Goal: Task Accomplishment & Management: Complete application form

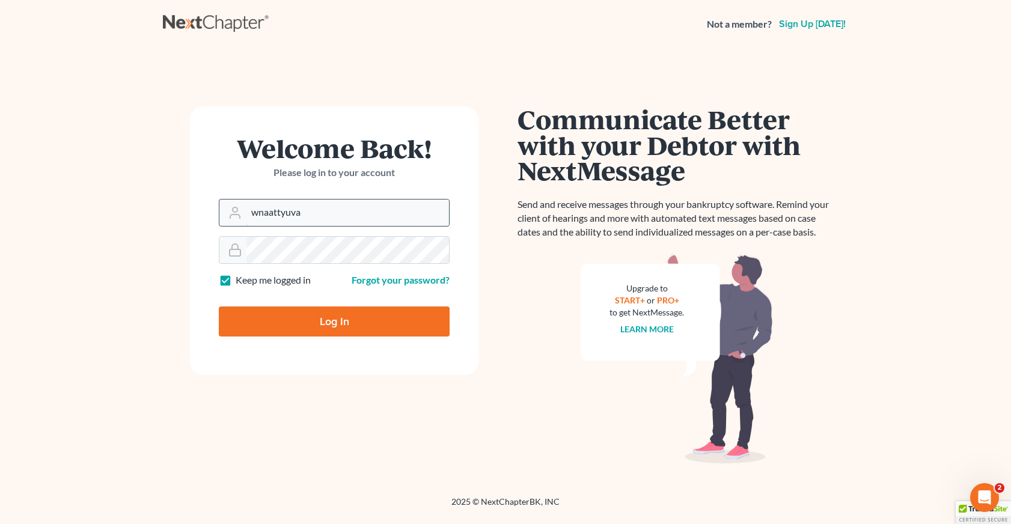
drag, startPoint x: 304, startPoint y: 215, endPoint x: 227, endPoint y: 215, distance: 77.0
click at [227, 215] on div "wnaattyuva" at bounding box center [334, 213] width 231 height 28
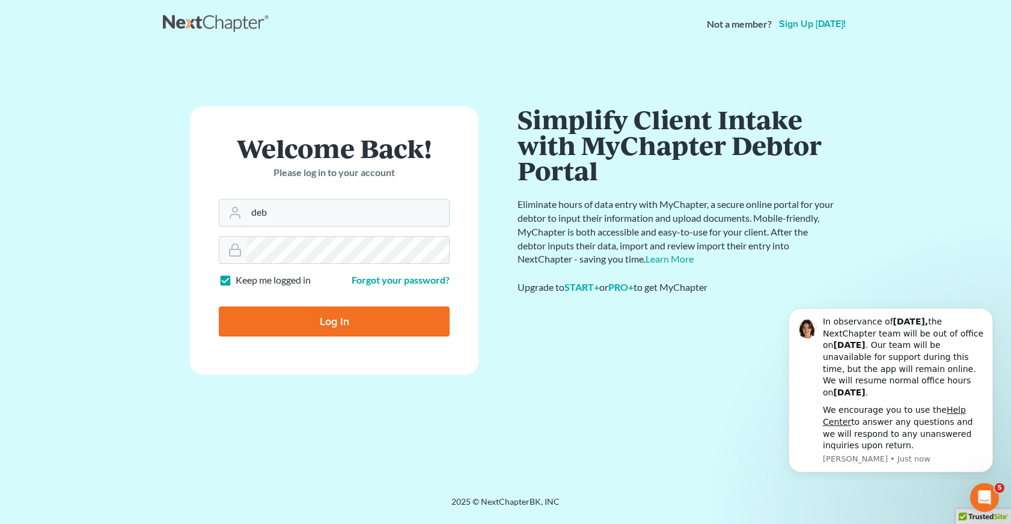
type input "[EMAIL_ADDRESS][DOMAIN_NAME]"
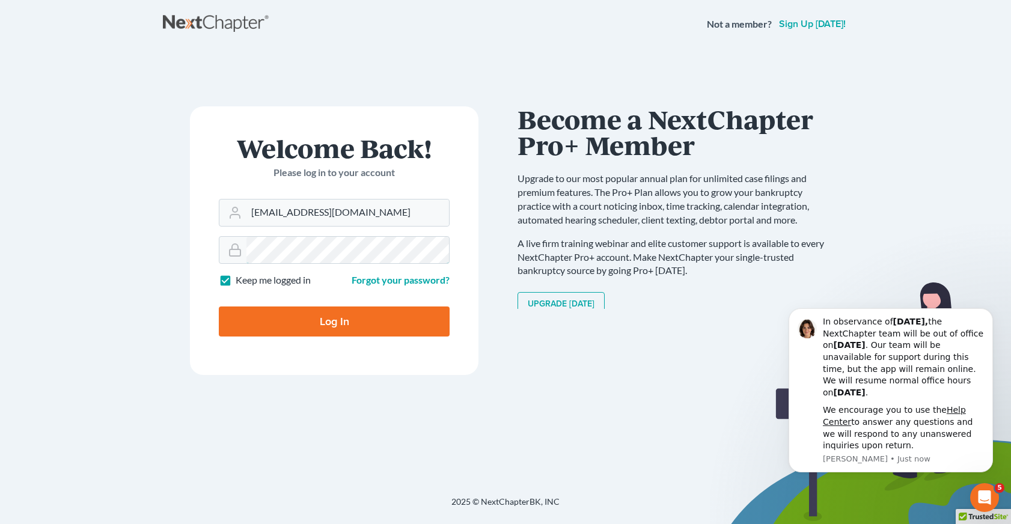
click at [174, 251] on div "Welcome Back! Please log in to your account Email Address [EMAIL_ADDRESS][DOMAI…" at bounding box center [334, 272] width 343 height 332
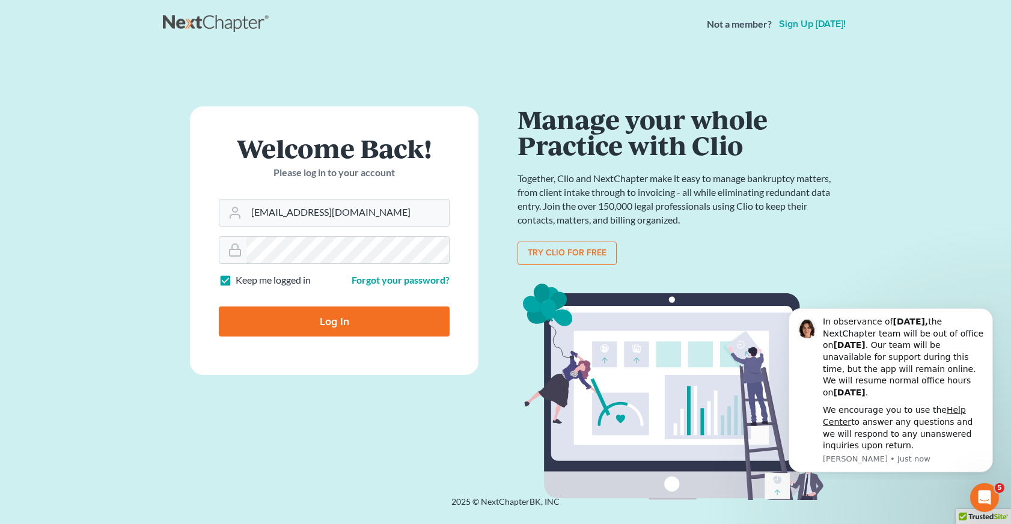
click at [219, 307] on input "Log In" at bounding box center [334, 322] width 231 height 30
type input "Thinking..."
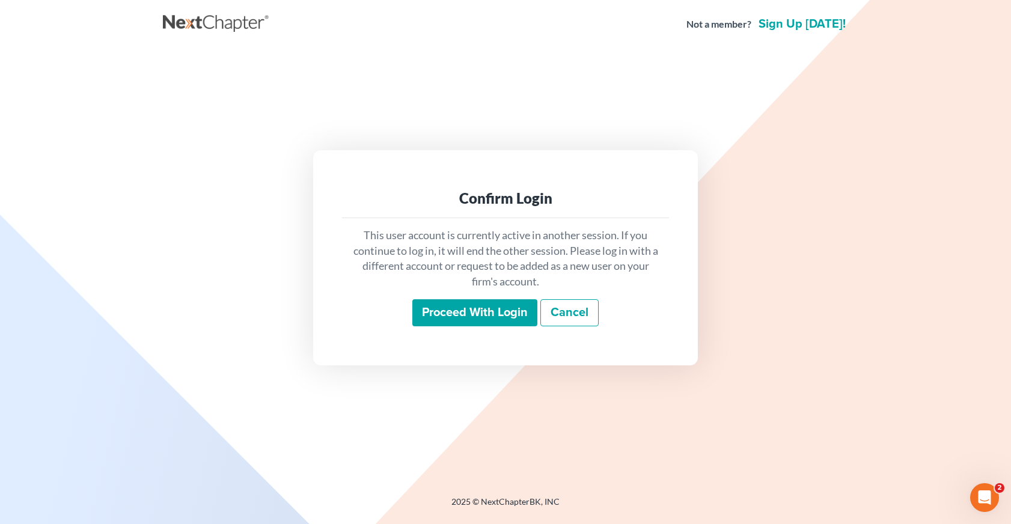
click at [469, 317] on input "Proceed with login" at bounding box center [474, 313] width 125 height 28
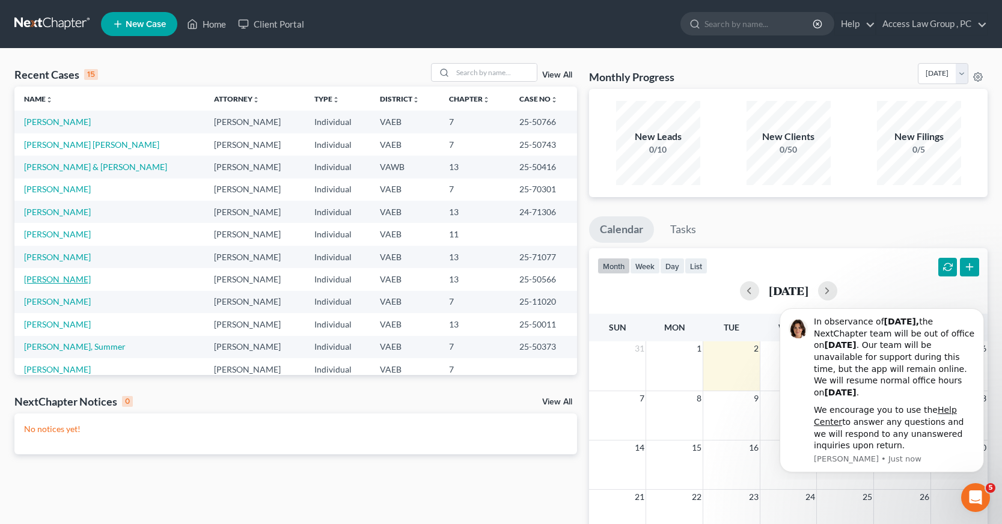
click at [47, 281] on link "Baker, Josetta" at bounding box center [57, 279] width 67 height 10
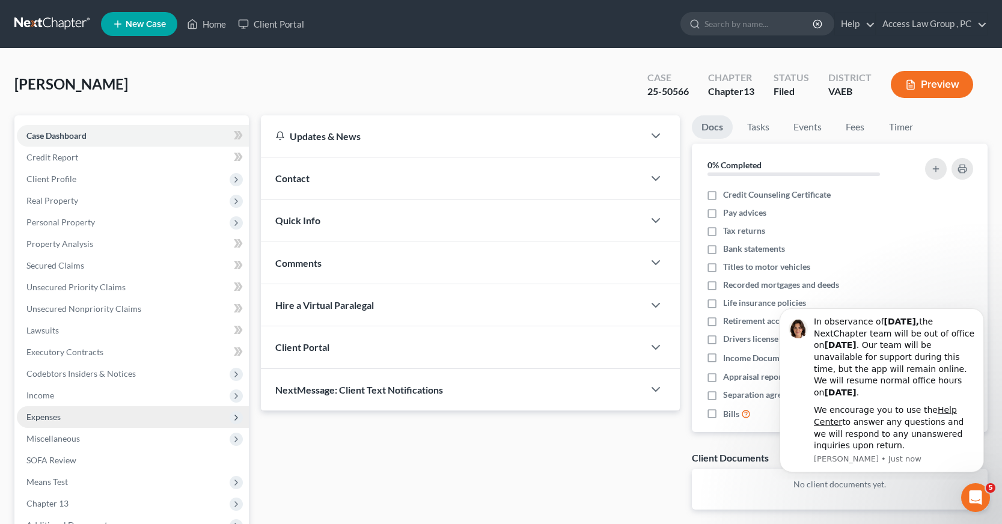
click at [45, 417] on span "Expenses" at bounding box center [43, 417] width 34 height 10
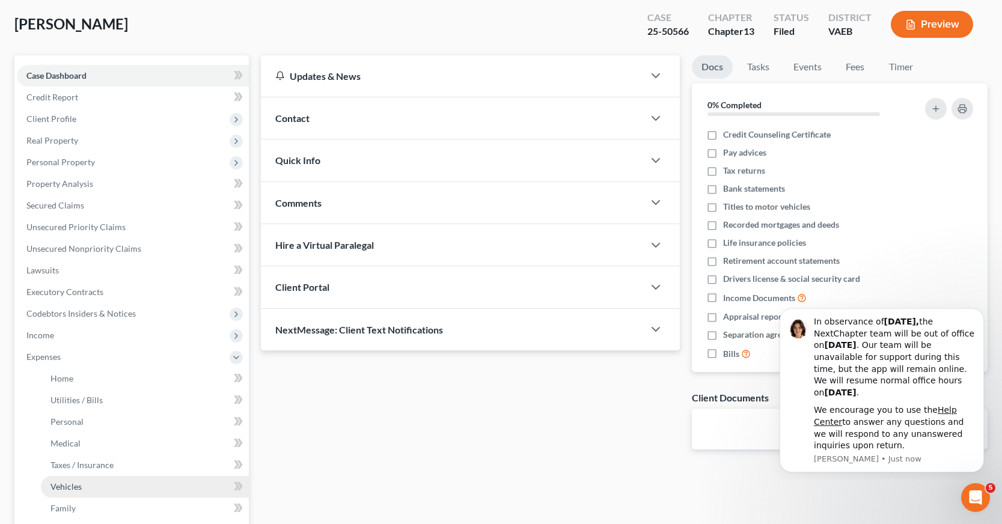
scroll to position [120, 0]
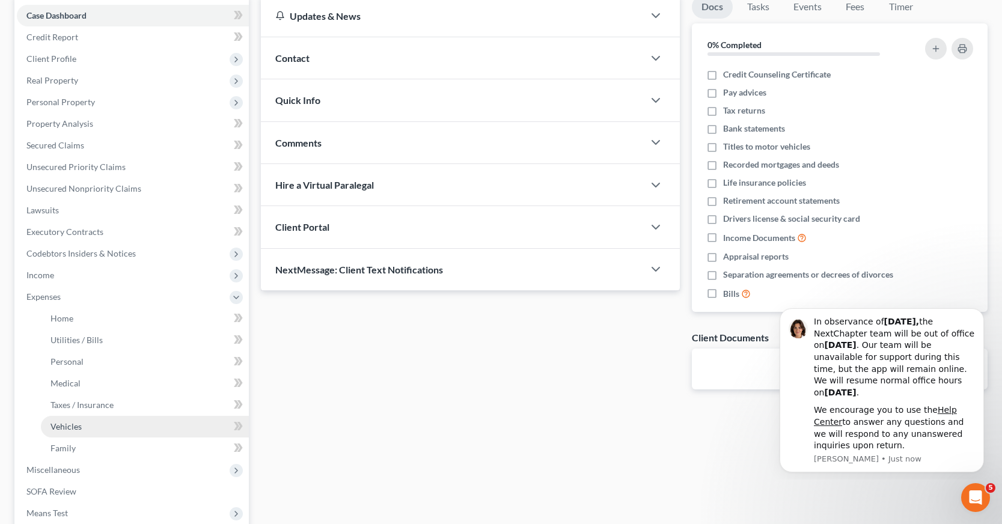
click at [75, 428] on span "Vehicles" at bounding box center [66, 427] width 31 height 10
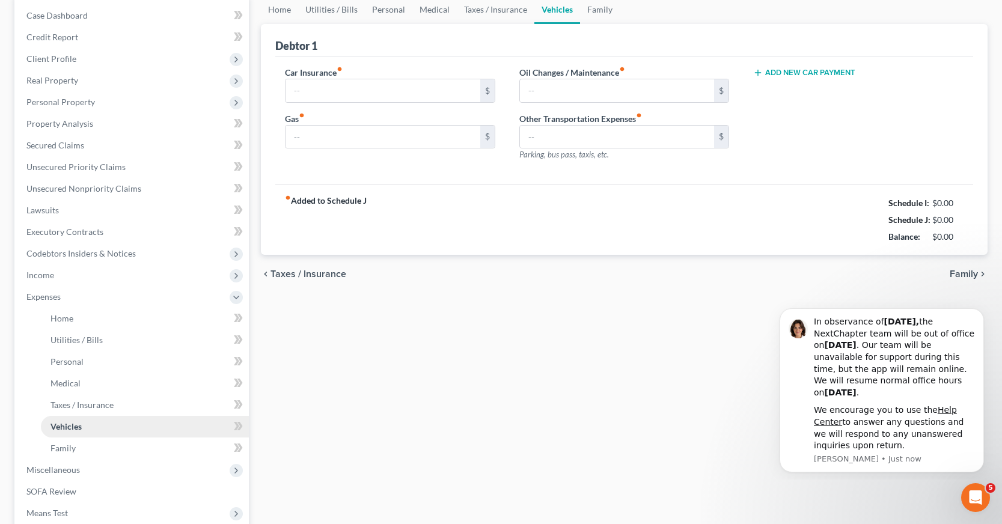
type input "298.00"
type input "0.00"
type input "50.00"
type input "0.00"
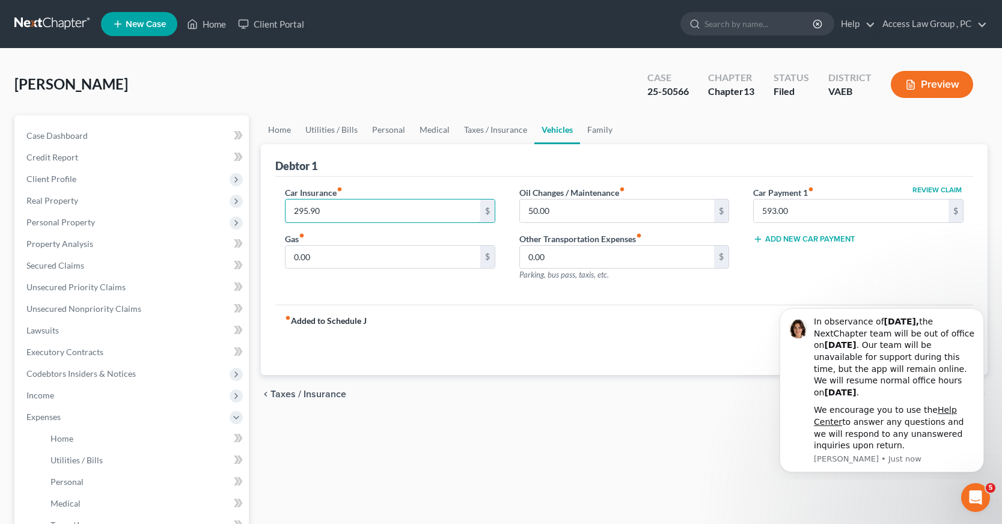
type input "295.90"
click at [609, 345] on div "fiber_manual_record Added to Schedule J Schedule I: $5,267.15 Schedule J: $4,81…" at bounding box center [624, 340] width 698 height 70
click at [658, 259] on input "0.00" at bounding box center [617, 257] width 195 height 23
click at [982, 310] on icon "Dismiss notification" at bounding box center [981, 312] width 7 height 7
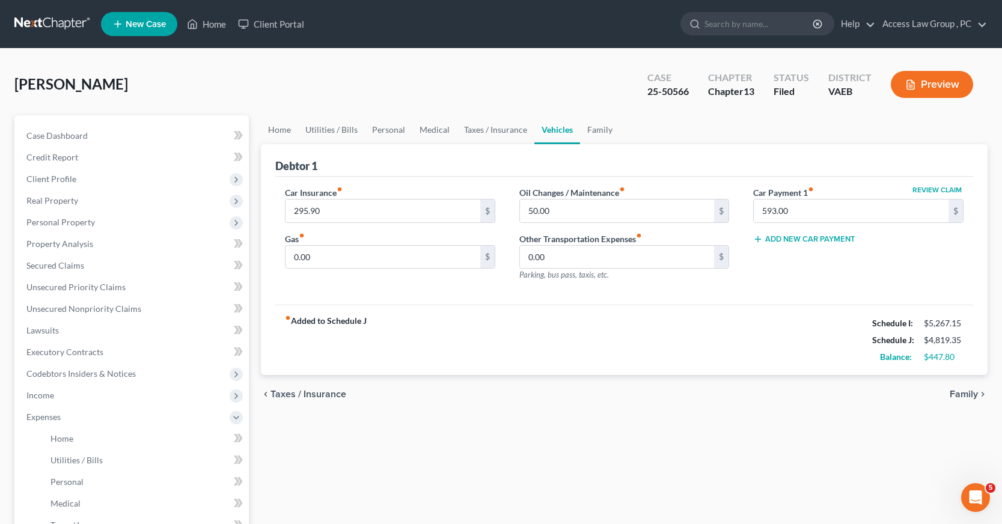
click at [724, 429] on div "Home Utilities / Bills Personal Medical Taxes / Insurance Vehicles Family Debto…" at bounding box center [624, 440] width 739 height 651
click at [557, 72] on div "Baker, Josetta Upgraded Case 25-50566 Chapter Chapter 13 Status Filed District …" at bounding box center [500, 89] width 973 height 52
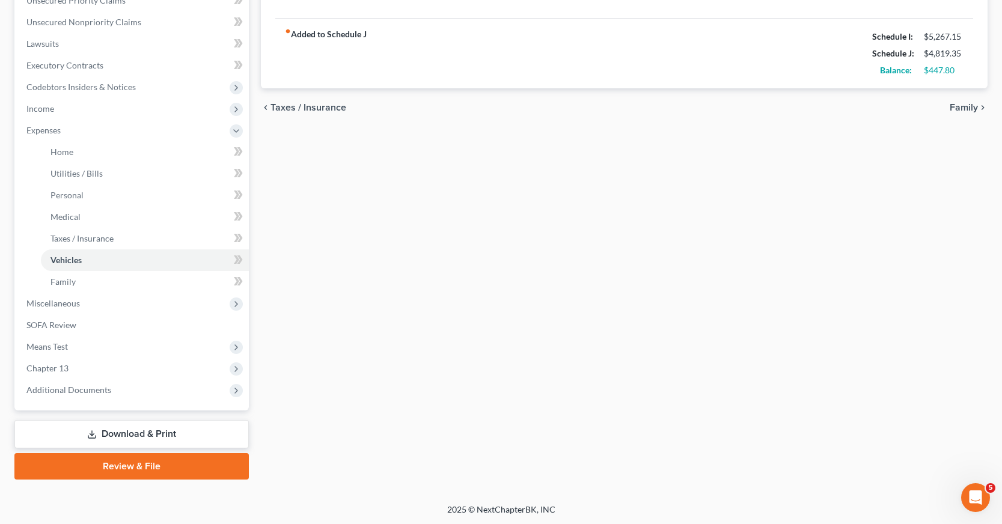
scroll to position [288, 0]
click at [135, 432] on link "Download & Print" at bounding box center [131, 433] width 235 height 28
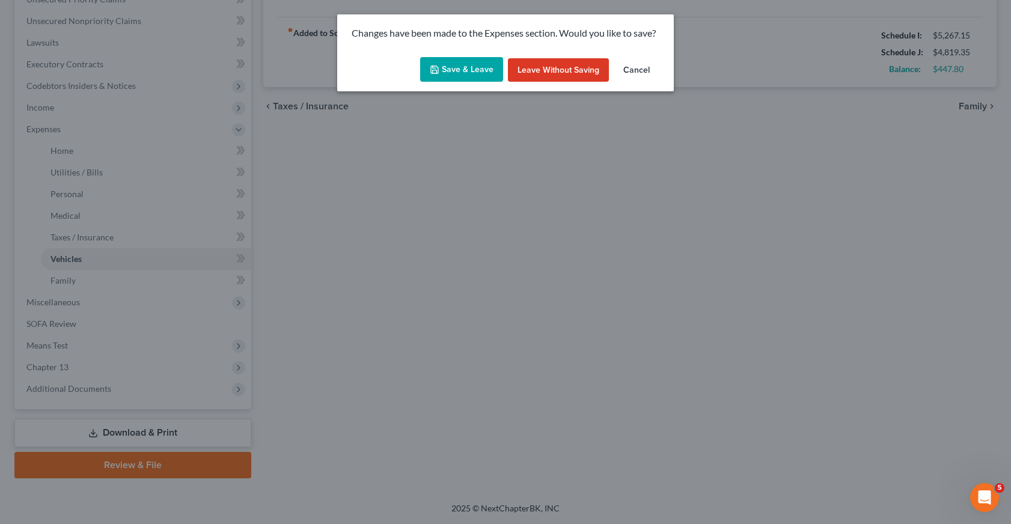
click at [484, 73] on button "Save & Leave" at bounding box center [461, 69] width 83 height 25
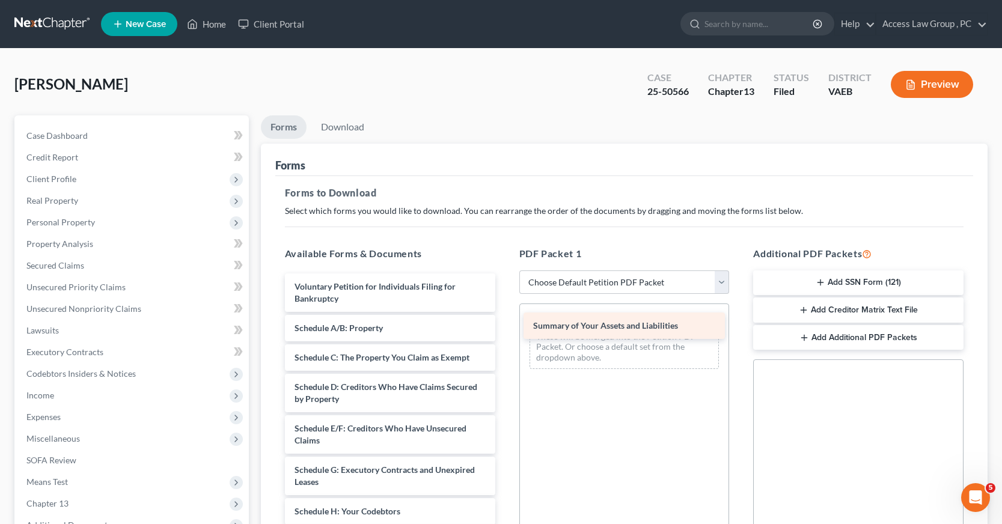
drag, startPoint x: 394, startPoint y: 328, endPoint x: 633, endPoint y: 325, distance: 238.7
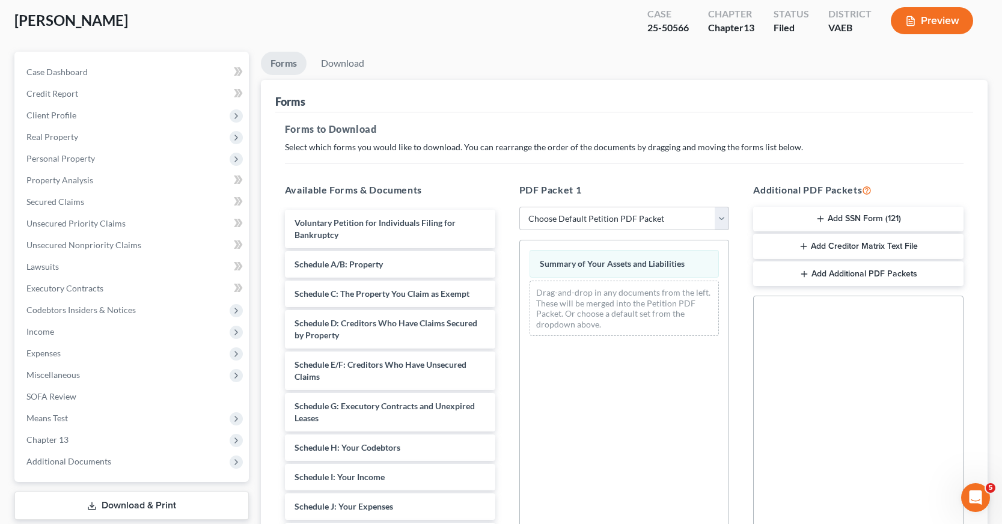
scroll to position [120, 0]
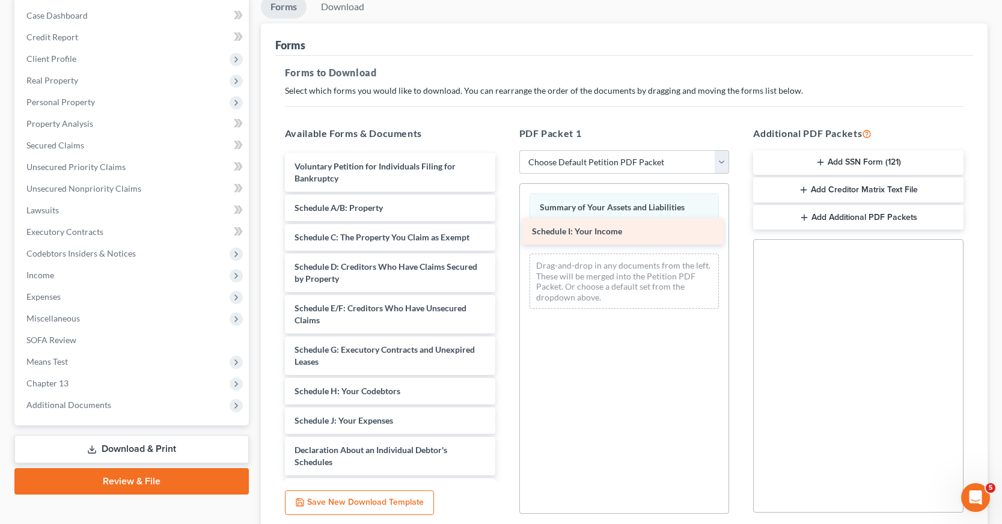
drag, startPoint x: 381, startPoint y: 423, endPoint x: 618, endPoint y: 234, distance: 303.8
click at [505, 234] on div "Schedule I: Your Income Voluntary Petition for Individuals Filing for Bankruptc…" at bounding box center [390, 420] width 230 height 535
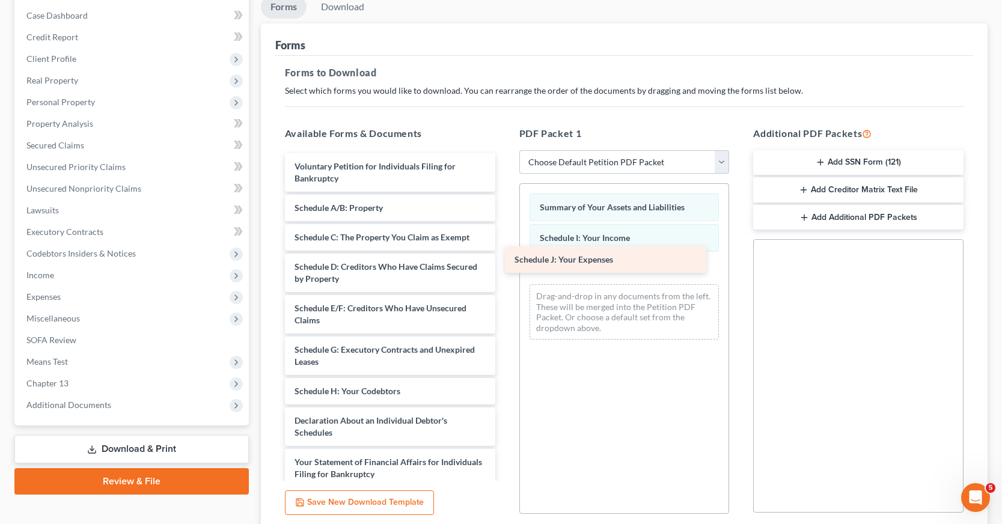
drag, startPoint x: 368, startPoint y: 425, endPoint x: 589, endPoint y: 263, distance: 273.7
click at [505, 263] on div "Schedule J: Your Expenses Voluntary Petition for Individuals Filing for Bankrup…" at bounding box center [390, 406] width 230 height 506
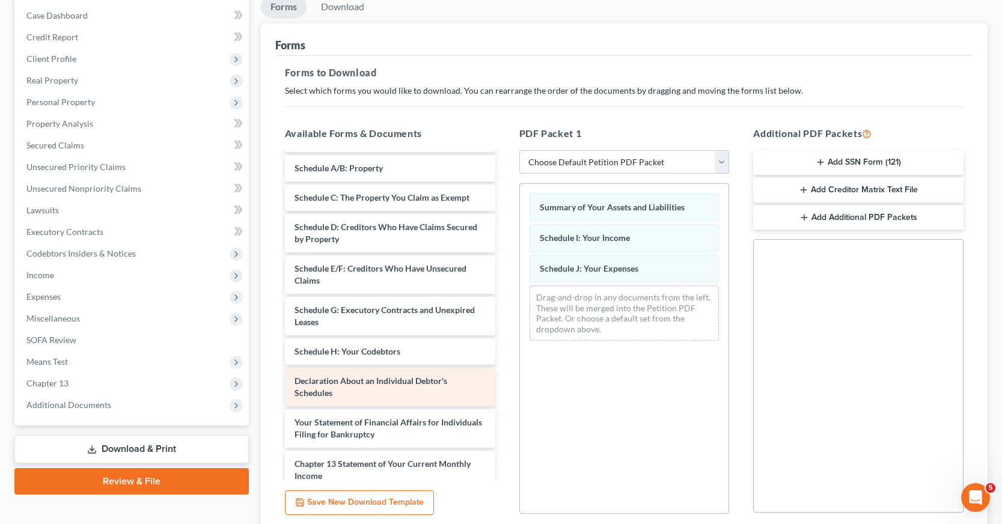
scroll to position [60, 0]
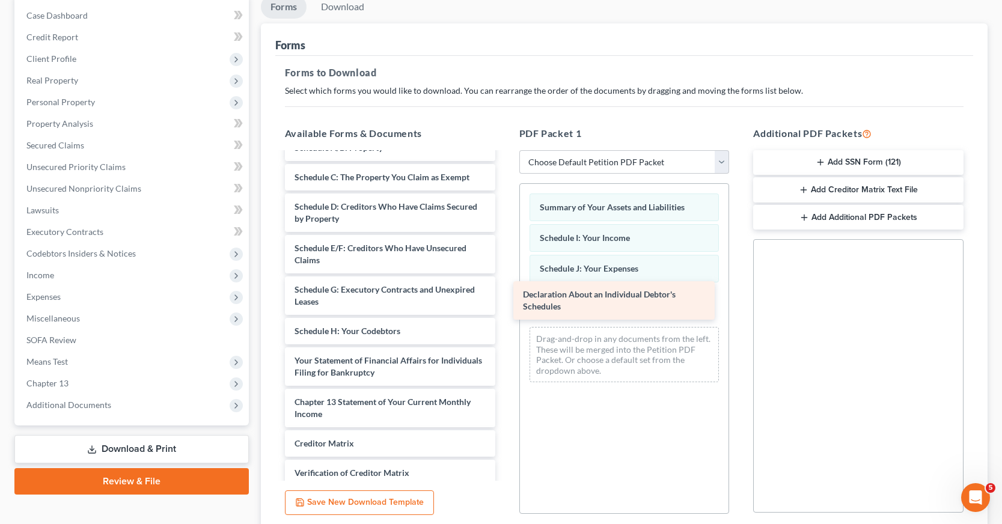
drag, startPoint x: 393, startPoint y: 375, endPoint x: 621, endPoint y: 309, distance: 237.9
click at [505, 309] on div "Declaration About an Individual Debtor's Schedules Voluntary Petition for Indiv…" at bounding box center [390, 325] width 230 height 464
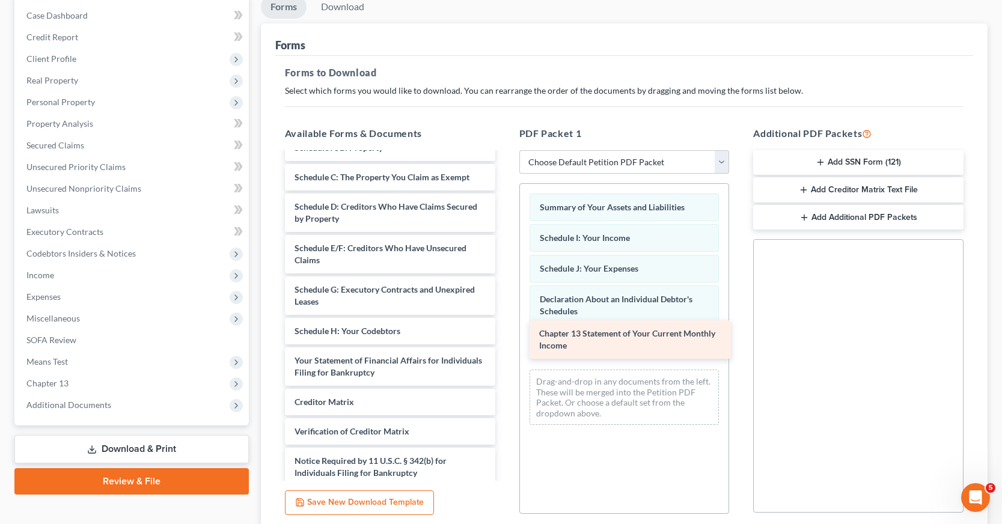
drag, startPoint x: 423, startPoint y: 401, endPoint x: 668, endPoint y: 334, distance: 254.4
click at [505, 334] on div "Chapter 13 Statement of Your Current Monthly Income Voluntary Petition for Indi…" at bounding box center [390, 304] width 230 height 423
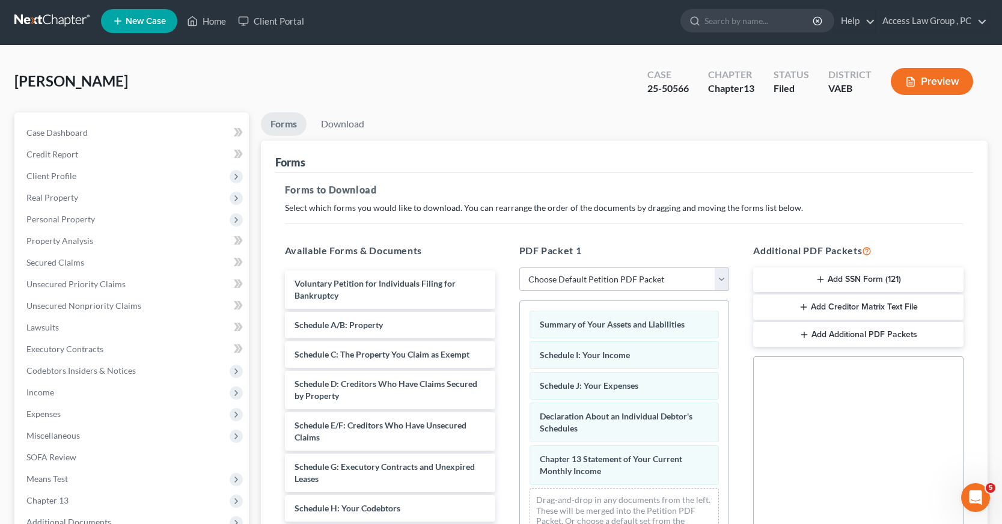
scroll to position [0, 0]
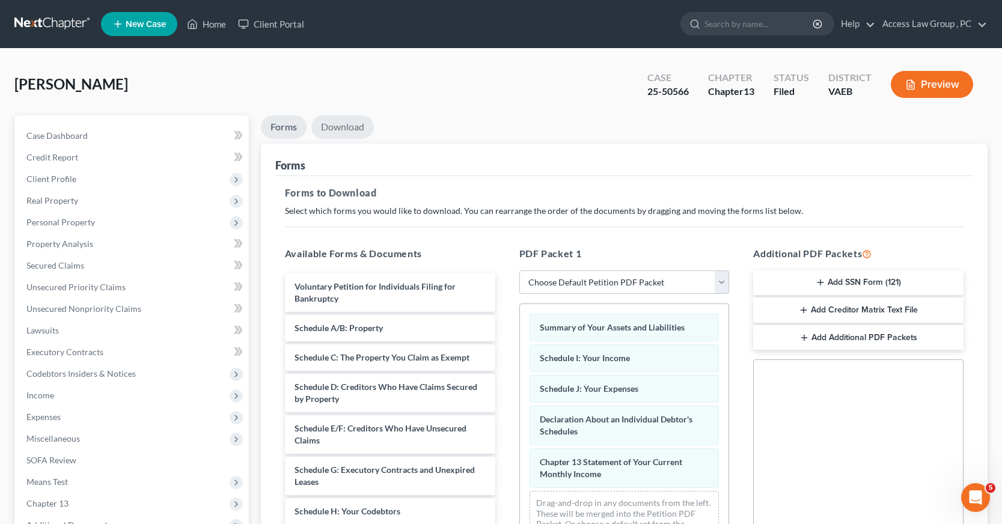
click at [344, 128] on link "Download" at bounding box center [342, 126] width 63 height 23
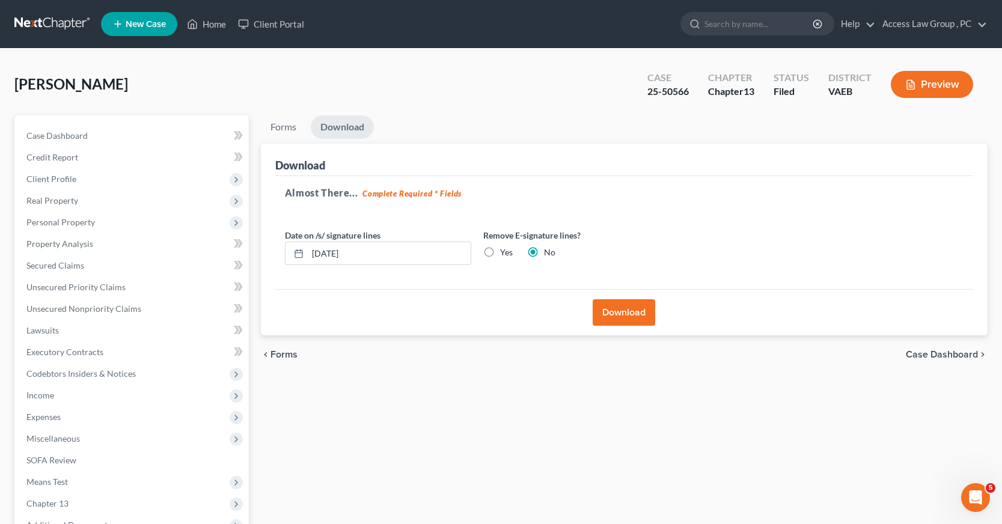
click at [621, 312] on button "Download" at bounding box center [624, 312] width 63 height 26
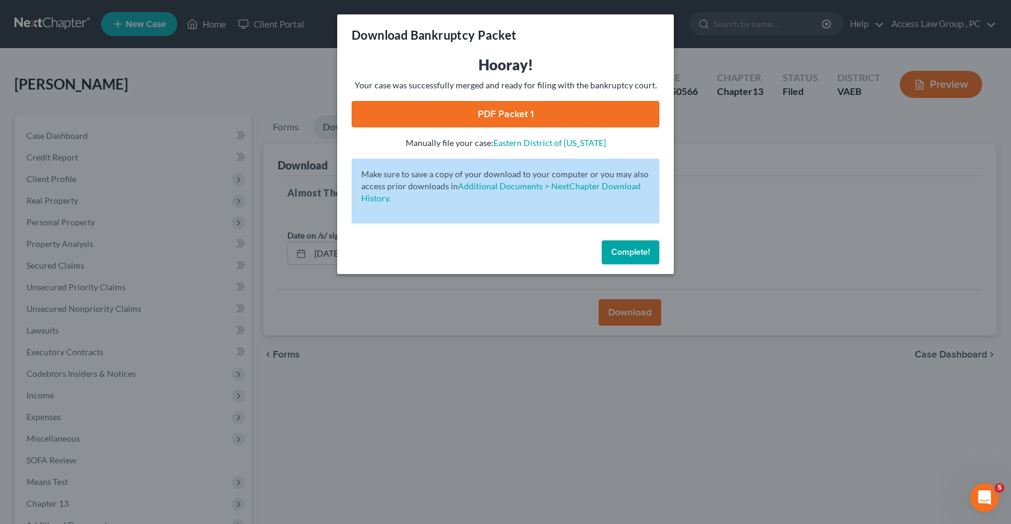
click at [637, 254] on span "Complete!" at bounding box center [631, 252] width 38 height 10
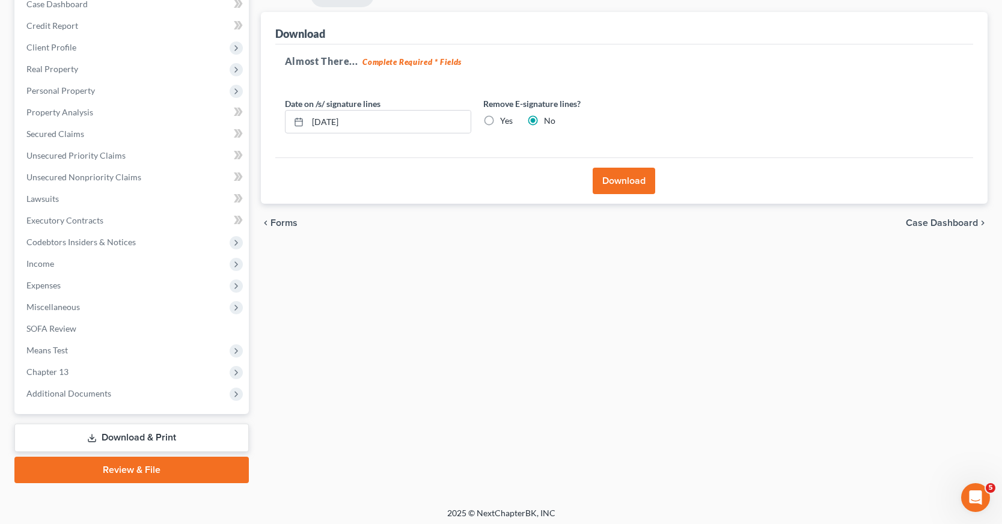
scroll to position [136, 0]
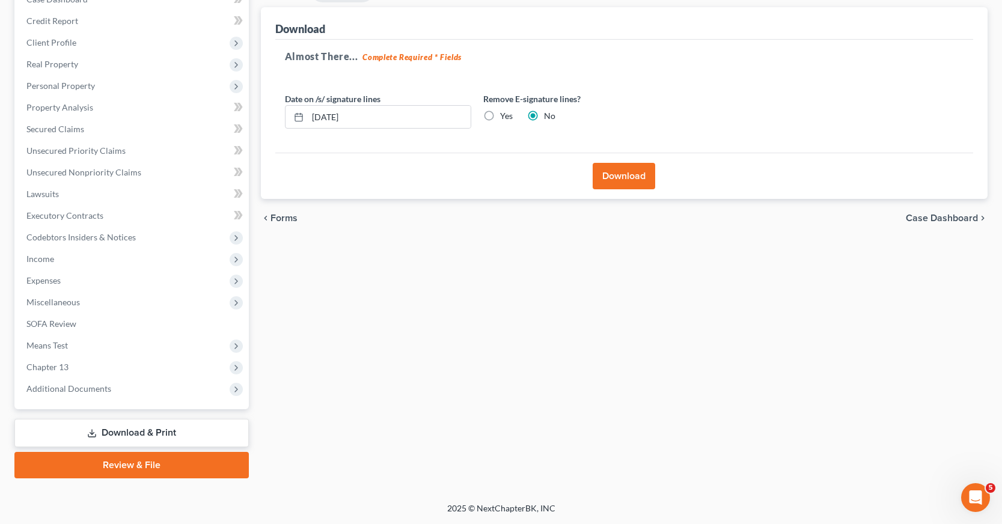
click at [139, 465] on link "Review & File" at bounding box center [131, 465] width 235 height 26
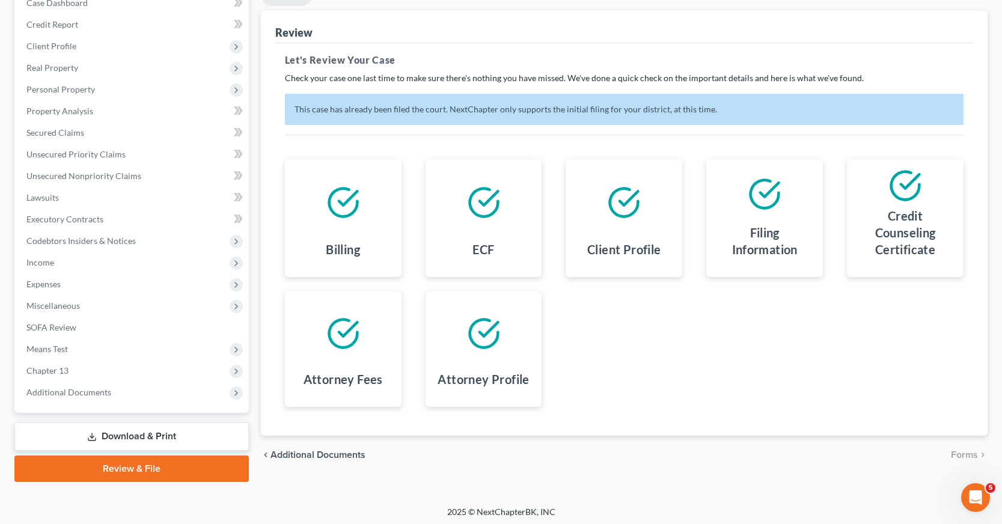
scroll to position [136, 0]
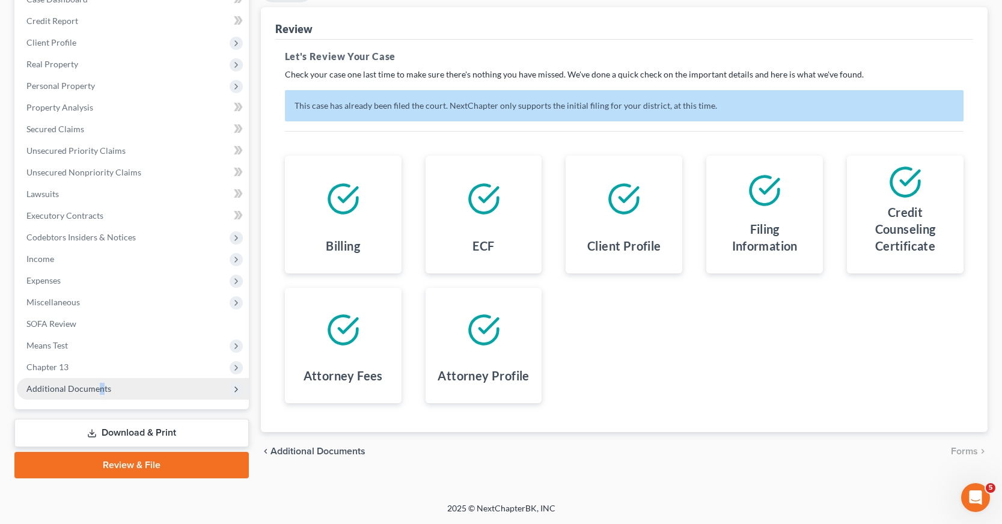
click at [103, 392] on span "Additional Documents" at bounding box center [68, 389] width 85 height 10
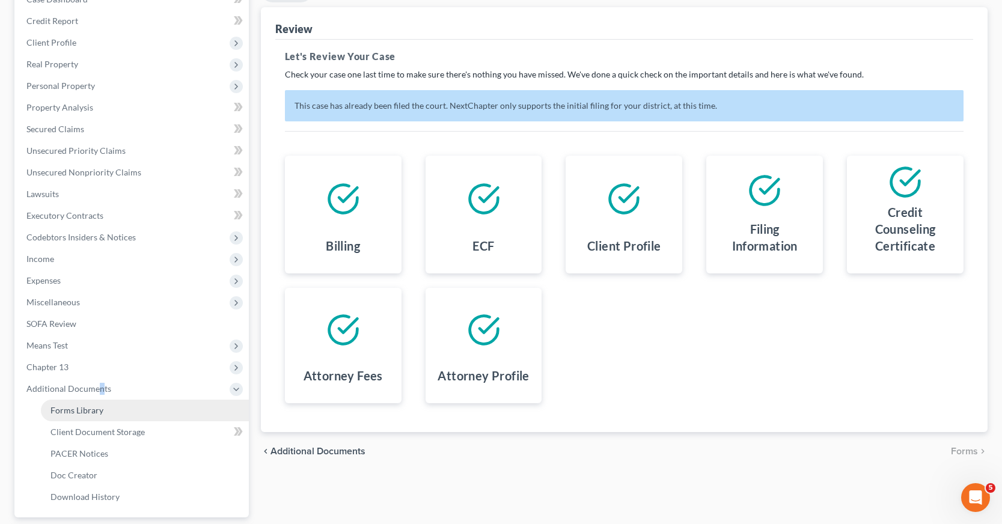
click at [109, 413] on link "Forms Library" at bounding box center [145, 411] width 208 height 22
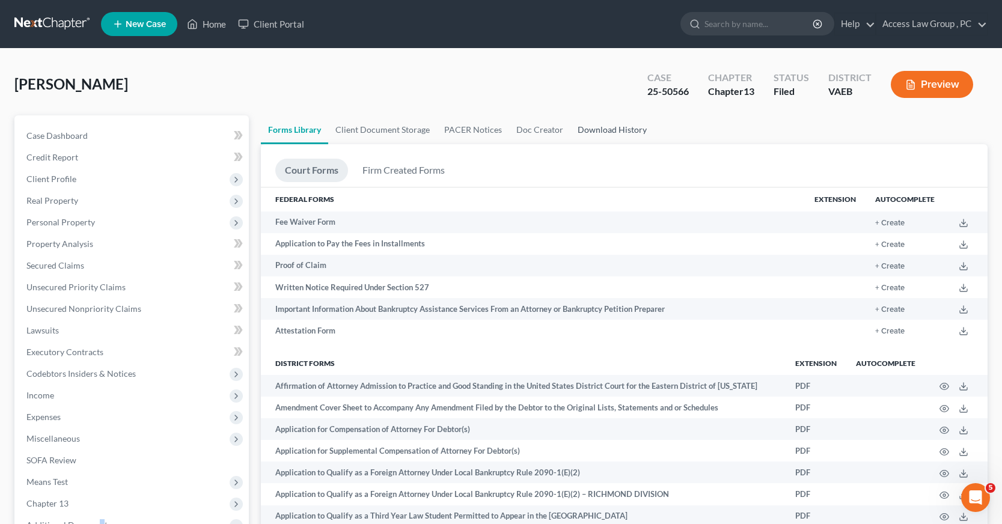
click at [613, 130] on link "Download History" at bounding box center [613, 129] width 84 height 29
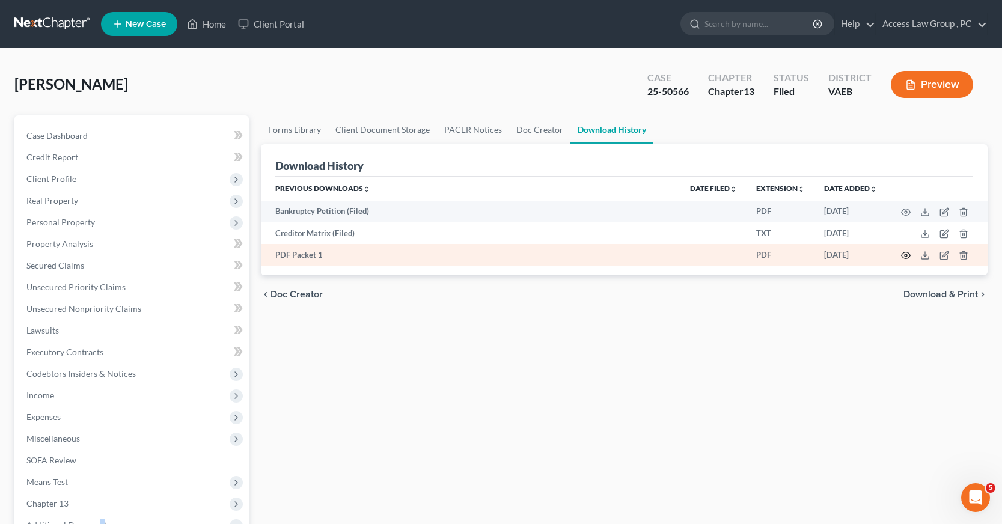
click at [905, 254] on icon "button" at bounding box center [906, 256] width 10 height 10
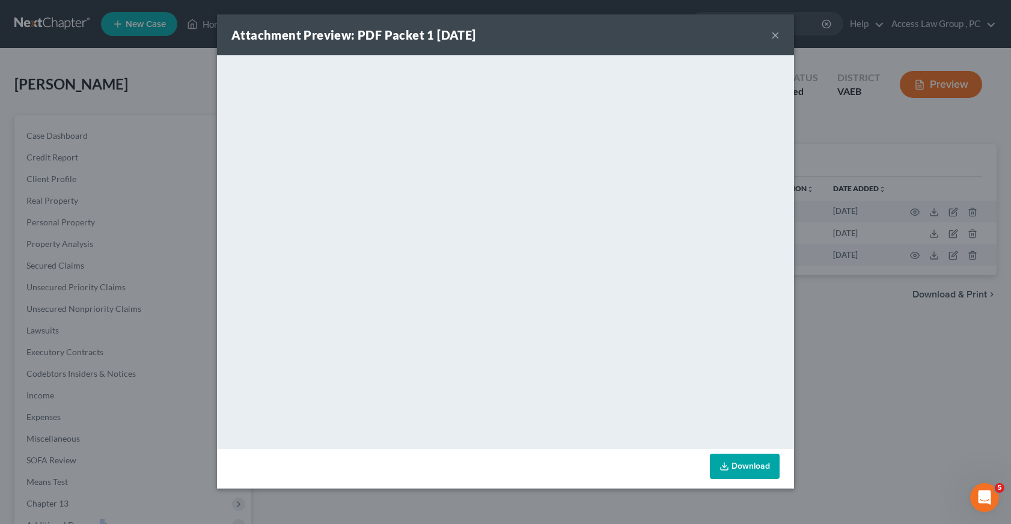
click at [750, 464] on link "Download" at bounding box center [745, 466] width 70 height 25
